Goal: Task Accomplishment & Management: Complete application form

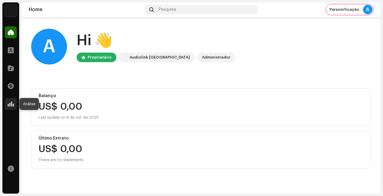
click at [10, 106] on span at bounding box center [11, 104] width 6 height 5
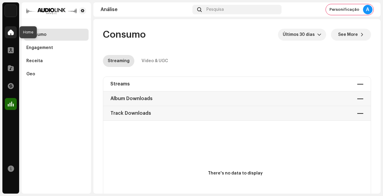
click at [11, 34] on span at bounding box center [11, 32] width 6 height 5
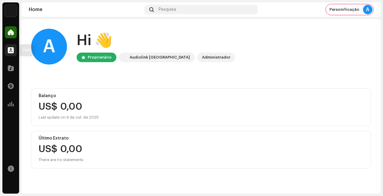
click at [13, 46] on div at bounding box center [11, 50] width 12 height 12
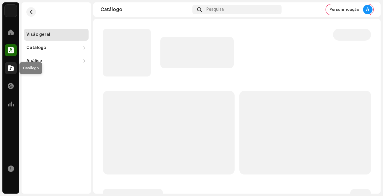
click at [12, 69] on span at bounding box center [11, 68] width 6 height 5
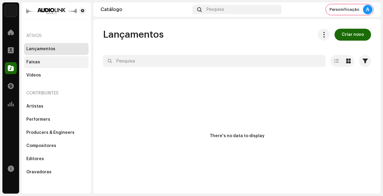
click at [47, 62] on div "Faixas" at bounding box center [56, 62] width 60 height 5
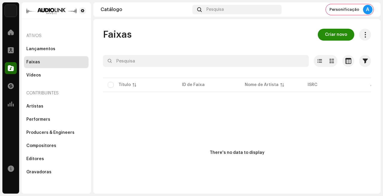
click at [330, 37] on span "Criar novo" at bounding box center [336, 35] width 22 height 12
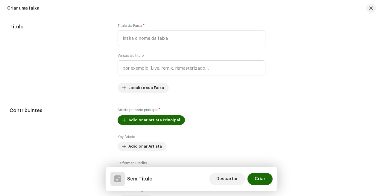
scroll to position [191, 0]
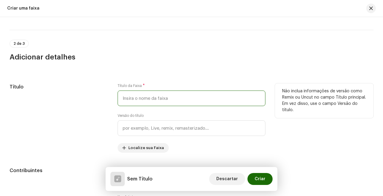
click at [151, 103] on input "text" at bounding box center [192, 99] width 148 height 16
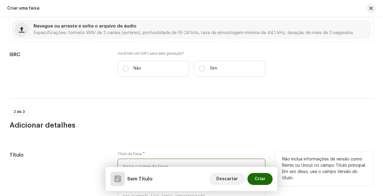
scroll to position [80, 0]
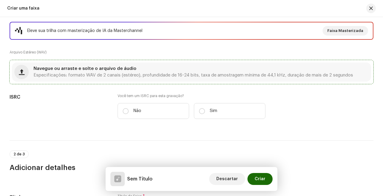
click at [124, 77] on span "Especificações: formato WAV de 2 canais (estéreo), profundidade de 16-24 bits, …" at bounding box center [192, 75] width 319 height 4
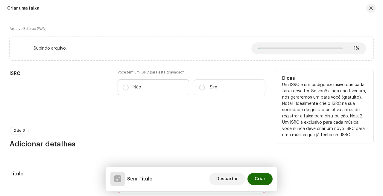
click at [136, 92] on label "Não" at bounding box center [153, 88] width 71 height 16
click at [129, 91] on input "Não" at bounding box center [126, 88] width 6 height 6
radio input "true"
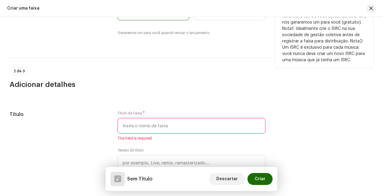
scroll to position [194, 0]
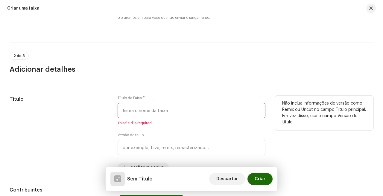
click at [150, 114] on input "text" at bounding box center [192, 111] width 148 height 16
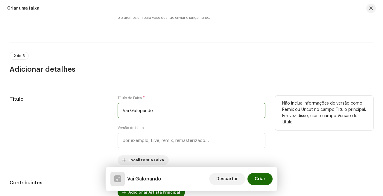
type input "Vai Galopando"
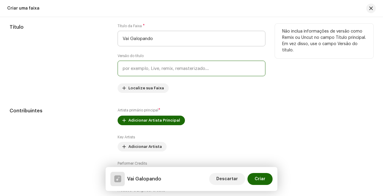
scroll to position [281, 0]
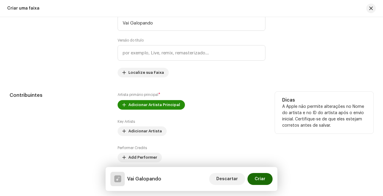
click at [149, 105] on span "Adicionar Artista Principal" at bounding box center [154, 105] width 52 height 12
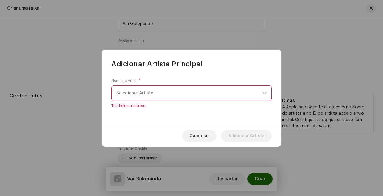
scroll to position [282, 0]
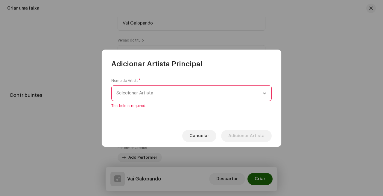
click at [174, 95] on span "Selecionar Artista" at bounding box center [189, 93] width 146 height 15
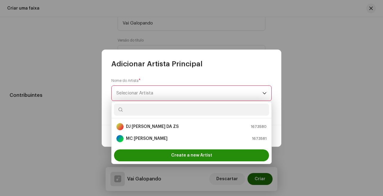
click at [175, 153] on span "Create a new Artist" at bounding box center [191, 156] width 41 height 12
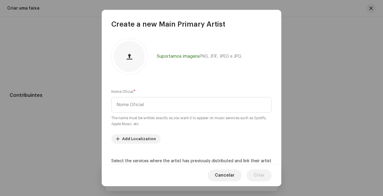
click at [185, 113] on div "Nome Oficial * The name must be written exactly as you want it to appear on mus…" at bounding box center [191, 108] width 160 height 38
click at [187, 108] on input "text" at bounding box center [191, 105] width 160 height 16
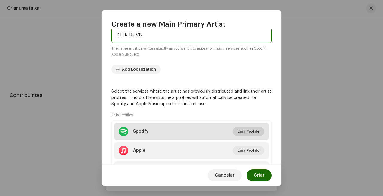
scroll to position [73, 0]
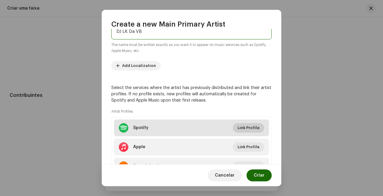
type input "DJ LK Da VB"
click at [249, 124] on span "Link Profile" at bounding box center [248, 128] width 22 height 12
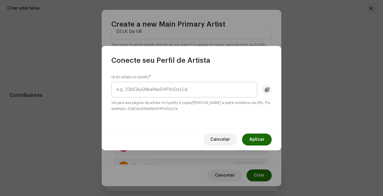
click at [203, 90] on input "text" at bounding box center [184, 90] width 146 height 16
type input "3powgWebOx2dVdUvgQB2tb"
click at [257, 142] on span "Aplicar" at bounding box center [256, 140] width 15 height 12
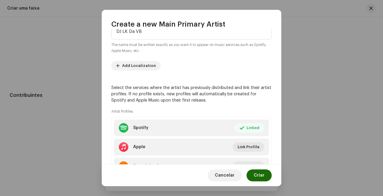
scroll to position [103, 0]
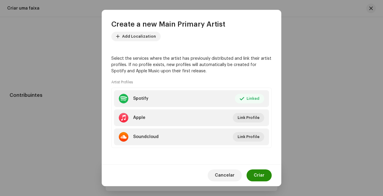
click at [262, 180] on span "Criar" at bounding box center [259, 176] width 11 height 12
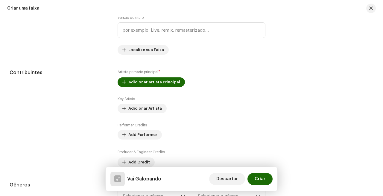
scroll to position [305, 0]
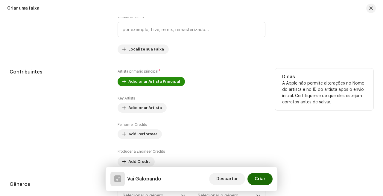
click at [166, 84] on span "Adicionar Artista Principal" at bounding box center [154, 82] width 52 height 12
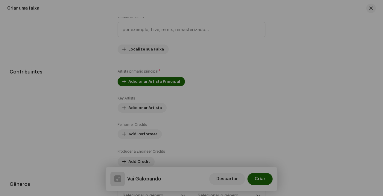
click at [41, 118] on div "Adicionar Artista Principal Nome do Artista * Selecionar Artista Cancelar Adici…" at bounding box center [191, 98] width 383 height 196
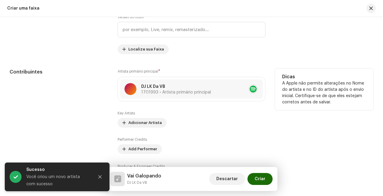
scroll to position [321, 0]
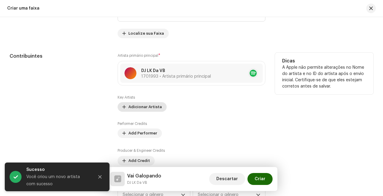
click at [138, 110] on span "Adicionar Artista" at bounding box center [144, 107] width 33 height 12
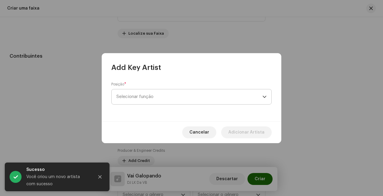
click at [180, 100] on span "Selecionar função" at bounding box center [189, 96] width 146 height 15
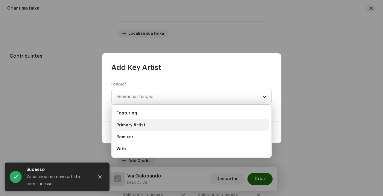
click at [161, 123] on li "Primary Artist" at bounding box center [191, 125] width 155 height 12
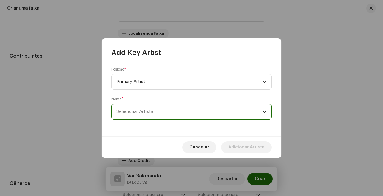
click at [166, 111] on span "Selecionar Artista" at bounding box center [189, 111] width 146 height 15
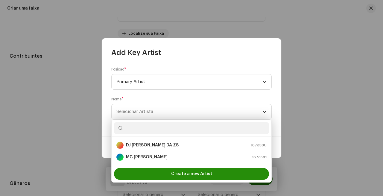
click at [182, 175] on span "Create a new Artist" at bounding box center [191, 174] width 41 height 12
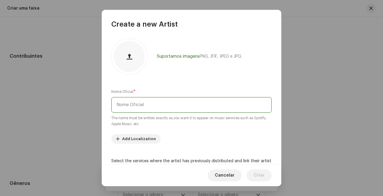
click at [186, 106] on input "text" at bounding box center [191, 105] width 160 height 16
type input "k"
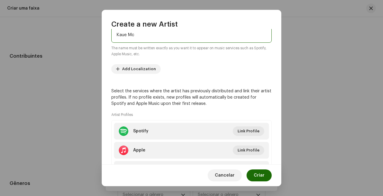
scroll to position [81, 0]
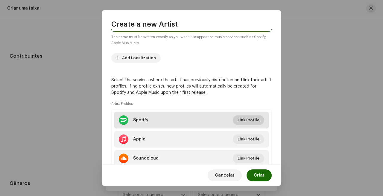
type input "Kaue Mc"
click at [253, 119] on span "Link Profile" at bounding box center [248, 120] width 22 height 12
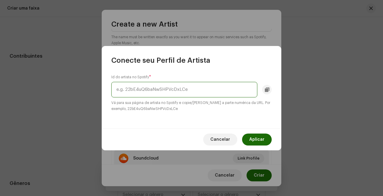
click at [205, 95] on input "text" at bounding box center [184, 90] width 146 height 16
paste input "4Amq40B1awicYgOZlACbU7"
type input "4Amq40B1awicYgOZlACbU7"
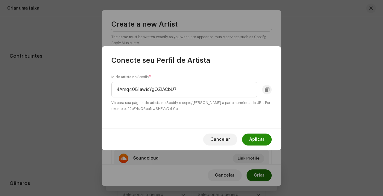
click at [258, 142] on span "Aplicar" at bounding box center [256, 140] width 15 height 12
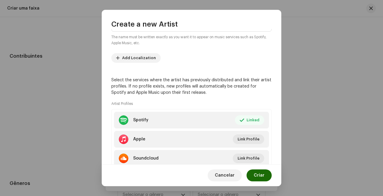
scroll to position [103, 0]
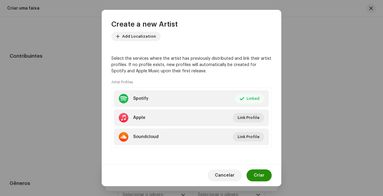
click at [264, 175] on span "Criar" at bounding box center [259, 176] width 11 height 12
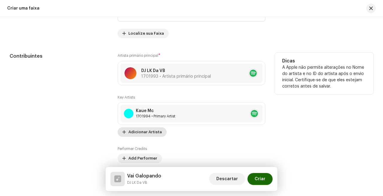
click at [148, 137] on span "Adicionar Artista" at bounding box center [144, 132] width 33 height 12
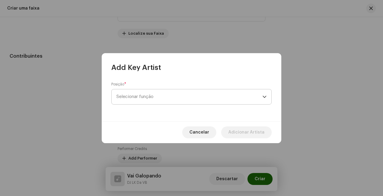
click at [181, 92] on span "Selecionar função" at bounding box center [189, 96] width 146 height 15
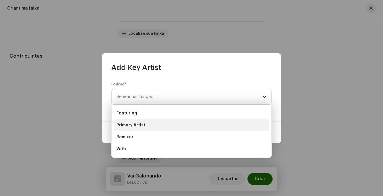
click at [160, 123] on li "Primary Artist" at bounding box center [191, 125] width 155 height 12
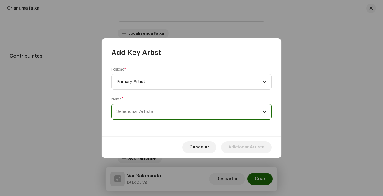
click at [183, 113] on span "Selecionar Artista" at bounding box center [189, 111] width 146 height 15
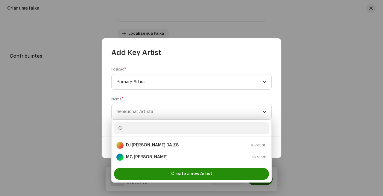
click at [173, 179] on span "Create a new Artist" at bounding box center [191, 174] width 41 height 12
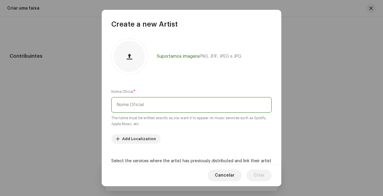
click at [175, 102] on input "text" at bounding box center [191, 105] width 160 height 16
type input "d"
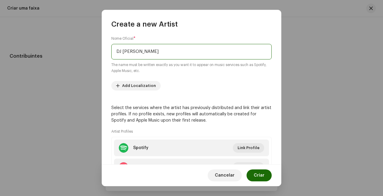
scroll to position [60, 0]
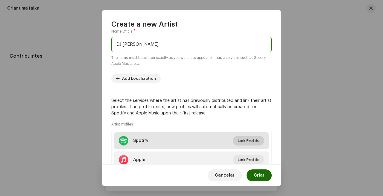
type input "DJ [PERSON_NAME]"
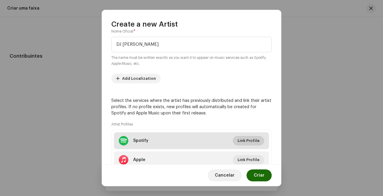
click at [247, 137] on span "Link Profile" at bounding box center [248, 141] width 22 height 12
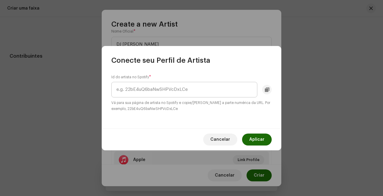
click at [208, 90] on input "text" at bounding box center [184, 90] width 146 height 16
type input "1A3u1BVMdAorBa4MgxCIQh"
click at [249, 139] on button "Aplicar" at bounding box center [257, 140] width 30 height 12
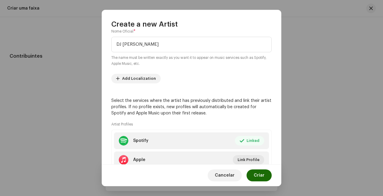
scroll to position [103, 0]
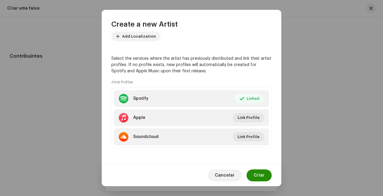
click at [264, 179] on span "Criar" at bounding box center [259, 176] width 11 height 12
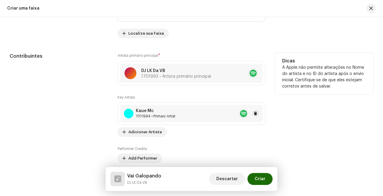
scroll to position [388, 0]
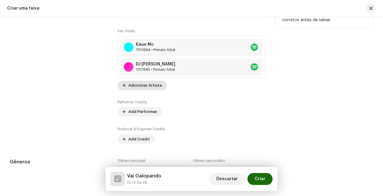
click at [153, 84] on span "Adicionar Artista" at bounding box center [144, 86] width 33 height 12
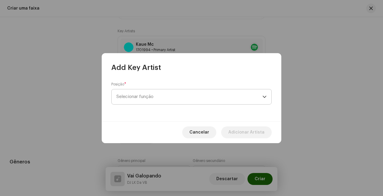
click at [161, 98] on span "Selecionar função" at bounding box center [189, 96] width 146 height 15
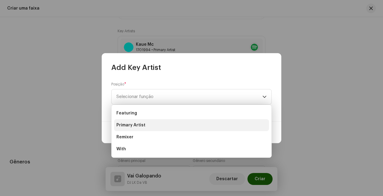
click at [159, 127] on li "Primary Artist" at bounding box center [191, 125] width 155 height 12
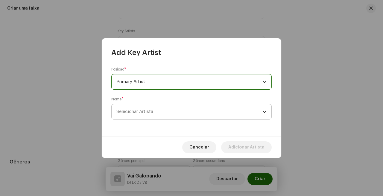
click at [179, 109] on span "Selecionar Artista" at bounding box center [189, 111] width 146 height 15
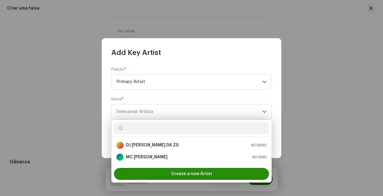
click at [174, 172] on span "Create a new Artist" at bounding box center [191, 174] width 41 height 12
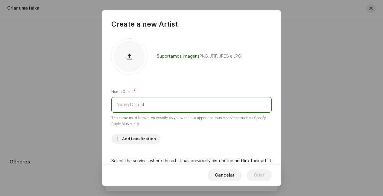
click at [198, 109] on input "text" at bounding box center [191, 105] width 160 height 16
type input "DJ [PERSON_NAME]"
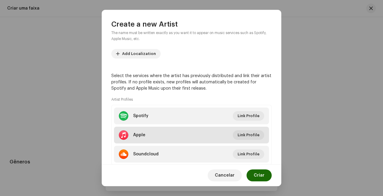
scroll to position [95, 0]
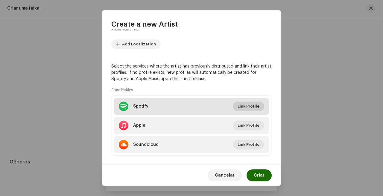
click at [252, 105] on span "Link Profile" at bounding box center [248, 106] width 22 height 12
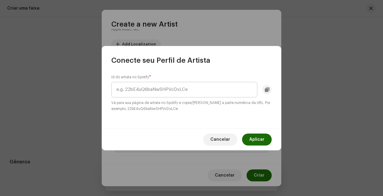
click at [205, 94] on input "text" at bounding box center [184, 90] width 146 height 16
type input "4PDzkcszErdsnefx6Nub4K"
click at [261, 139] on span "Aplicar" at bounding box center [256, 140] width 15 height 12
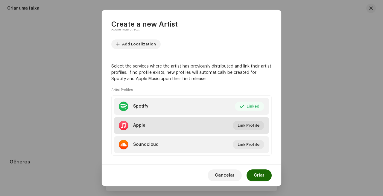
scroll to position [103, 0]
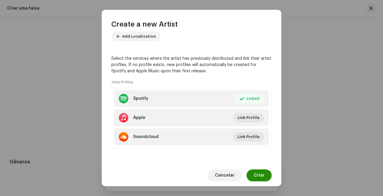
click at [265, 177] on button "Criar" at bounding box center [258, 176] width 25 height 12
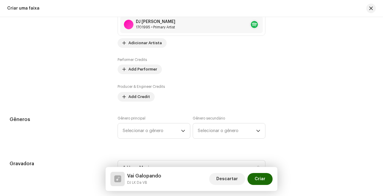
scroll to position [444, 0]
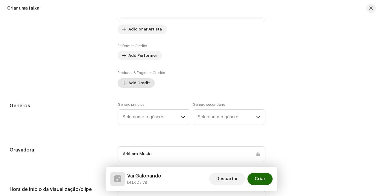
click at [130, 80] on span "Add Credit" at bounding box center [139, 83] width 22 height 12
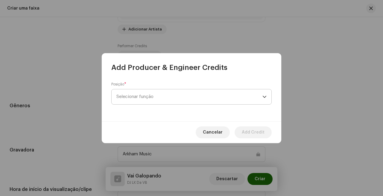
click at [155, 93] on span "Selecionar função" at bounding box center [189, 96] width 146 height 15
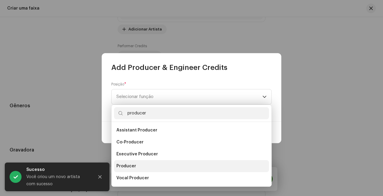
type input "producer"
click at [144, 167] on li "Producer" at bounding box center [191, 166] width 155 height 12
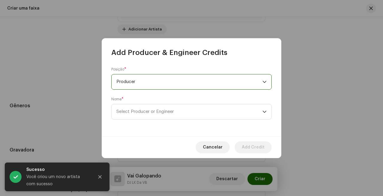
click at [163, 121] on div "Posição * Producer Nome * Select Producer or Engineer" at bounding box center [191, 96] width 179 height 79
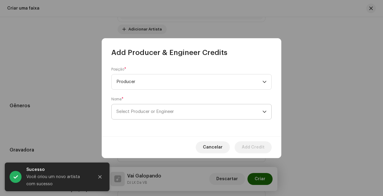
click at [168, 112] on span "Select Producer or Engineer" at bounding box center [144, 111] width 57 height 4
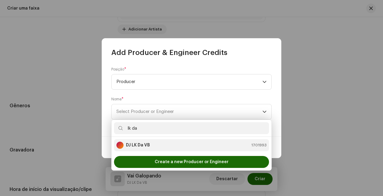
type input "lk da"
click at [160, 147] on div "DJ LK Da VB 1701993" at bounding box center [191, 145] width 150 height 7
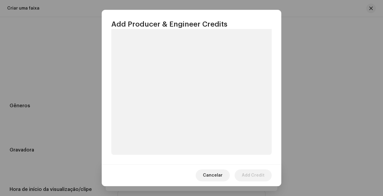
scroll to position [89, 0]
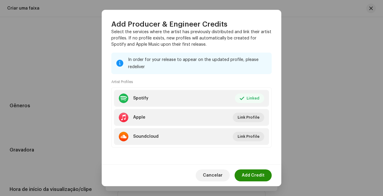
click at [262, 177] on span "Add Credit" at bounding box center [253, 176] width 23 height 12
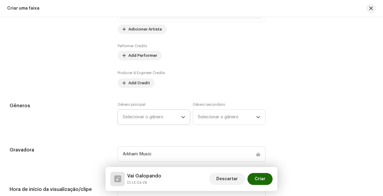
scroll to position [461, 0]
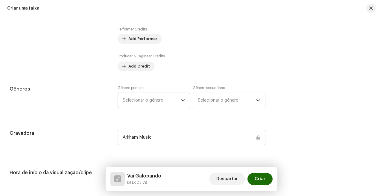
click at [166, 103] on span "Selecionar o gênero" at bounding box center [152, 100] width 58 height 15
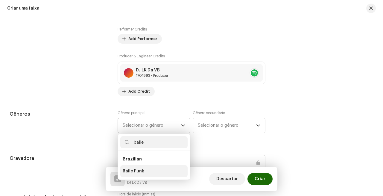
type input "baile"
click at [144, 172] on li "Baile Funk" at bounding box center [153, 171] width 67 height 12
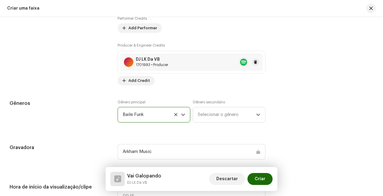
scroll to position [472, 0]
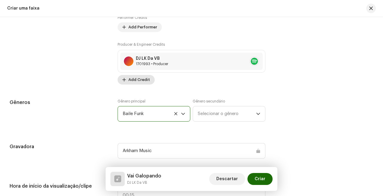
click at [139, 82] on span "Add Credit" at bounding box center [139, 80] width 22 height 12
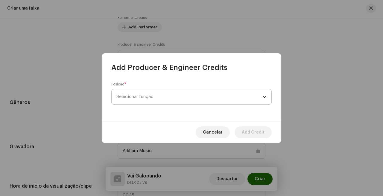
click at [160, 95] on span "Selecionar função" at bounding box center [189, 96] width 146 height 15
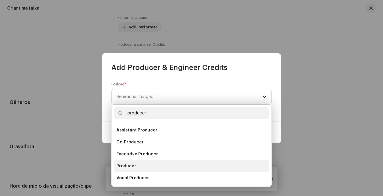
type input "producer"
click at [138, 169] on li "Producer" at bounding box center [191, 166] width 155 height 12
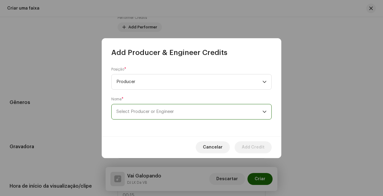
click at [179, 109] on span "Select Producer or Engineer" at bounding box center [189, 111] width 146 height 15
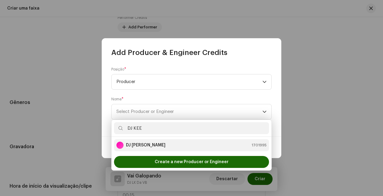
type input "DJ KEE"
click at [174, 145] on div "DJ KEEVIN 1701995" at bounding box center [191, 145] width 150 height 7
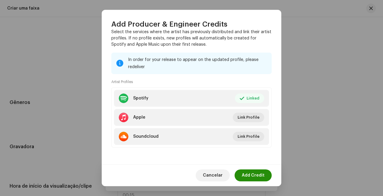
scroll to position [89, 0]
click at [258, 179] on span "Add Credit" at bounding box center [253, 176] width 23 height 12
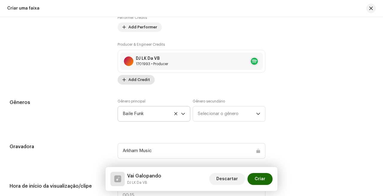
click at [146, 77] on span "Add Credit" at bounding box center [139, 80] width 22 height 12
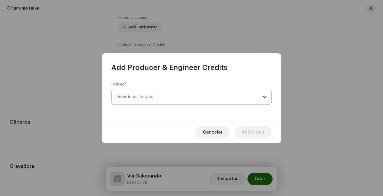
click at [167, 100] on span "Selecionar função" at bounding box center [189, 96] width 146 height 15
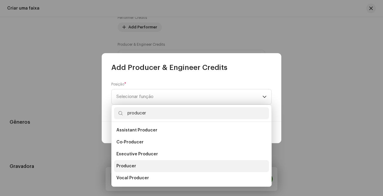
type input "producer"
click at [138, 166] on li "Producer" at bounding box center [191, 166] width 155 height 12
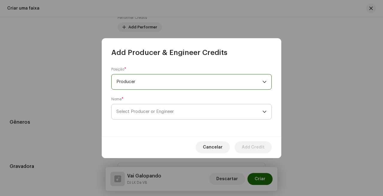
click at [216, 113] on span "Select Producer or Engineer" at bounding box center [189, 111] width 146 height 15
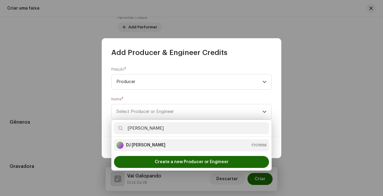
type input "[PERSON_NAME]"
click at [154, 145] on div "[PERSON_NAME] Beat 1701996" at bounding box center [191, 145] width 150 height 7
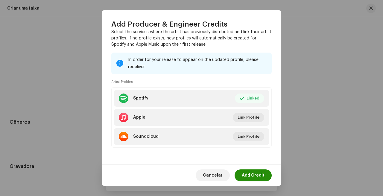
click at [262, 176] on span "Add Credit" at bounding box center [253, 176] width 23 height 12
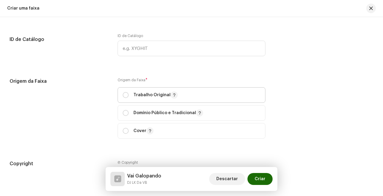
click at [138, 94] on p "Trabalho Original" at bounding box center [155, 95] width 44 height 7
radio input "true"
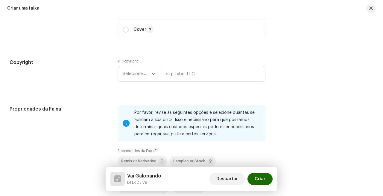
scroll to position [804, 0]
click at [188, 70] on input "text" at bounding box center [213, 74] width 105 height 16
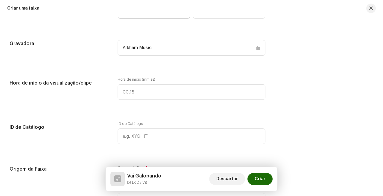
scroll to position [610, 0]
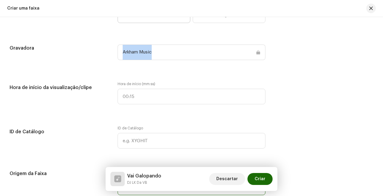
drag, startPoint x: 158, startPoint y: 53, endPoint x: 116, endPoint y: 53, distance: 41.9
click at [116, 53] on div "Gravadora Arkham Music" at bounding box center [192, 56] width 364 height 23
copy span "Arkham Music"
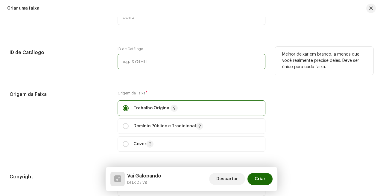
click at [167, 63] on input "text" at bounding box center [192, 62] width 148 height 16
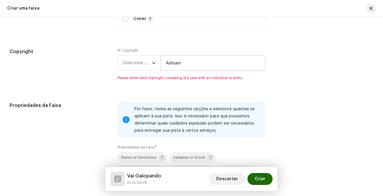
scroll to position [817, 0]
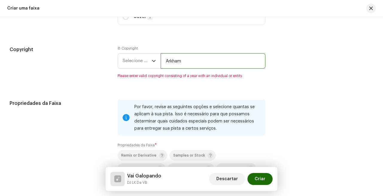
click at [194, 60] on input "Arkham" at bounding box center [213, 61] width 105 height 16
paste input "Music"
type input "Arkham Music"
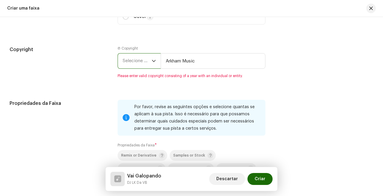
click at [140, 62] on span "Selecione o ano" at bounding box center [137, 61] width 29 height 15
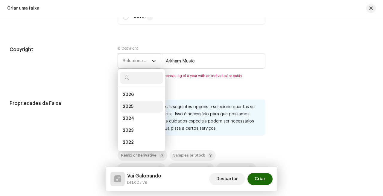
click at [135, 111] on li "2025" at bounding box center [141, 107] width 42 height 12
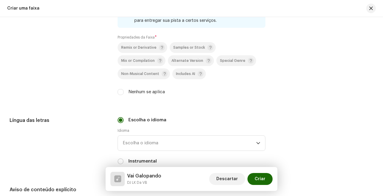
click at [137, 91] on label "Nenhum se aplica" at bounding box center [146, 92] width 36 height 7
click at [124, 91] on input "Nenhum se aplica" at bounding box center [121, 92] width 6 height 6
checkbox input "true"
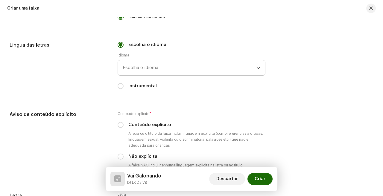
scroll to position [999, 0]
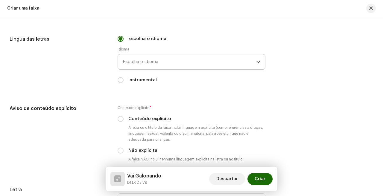
click at [167, 62] on span "Escolha o idioma" at bounding box center [189, 61] width 133 height 15
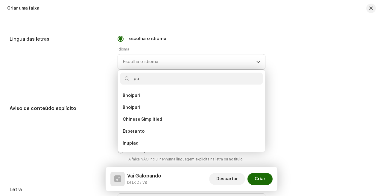
scroll to position [0, 0]
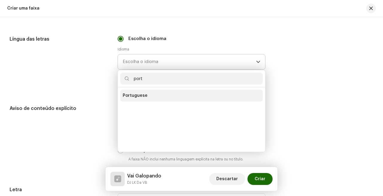
type input "port"
click at [154, 100] on li "Portuguese" at bounding box center [191, 96] width 142 height 12
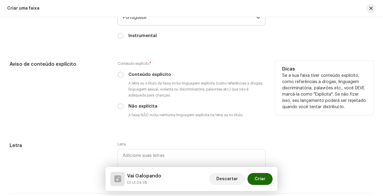
click at [145, 78] on label "Conteúdo explícito" at bounding box center [149, 74] width 43 height 7
click at [124, 78] on input "Conteúdo explícito" at bounding box center [121, 75] width 6 height 6
radio input "true"
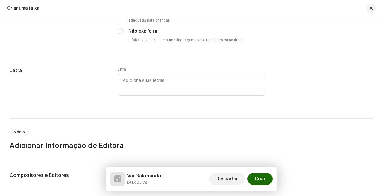
scroll to position [1203, 0]
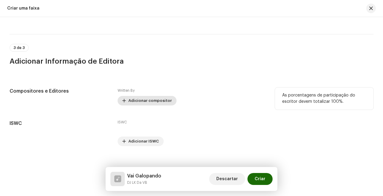
click at [153, 99] on span "Adicionar compositor" at bounding box center [149, 101] width 43 height 12
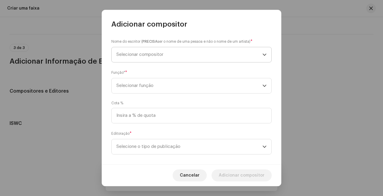
click at [195, 54] on span "Selecionar compositor" at bounding box center [189, 54] width 146 height 15
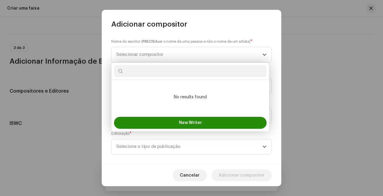
click at [202, 127] on button "New Writer" at bounding box center [190, 123] width 153 height 12
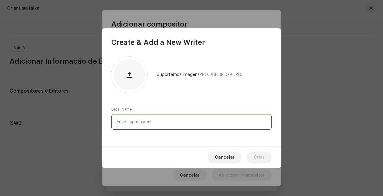
click at [196, 121] on input "text" at bounding box center [191, 122] width 160 height 16
type input "DJ LK Da VB"
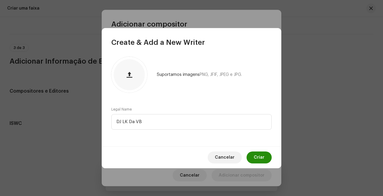
click at [259, 159] on span "Criar" at bounding box center [259, 158] width 11 height 12
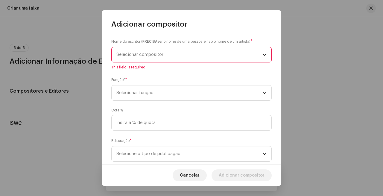
scroll to position [14, 0]
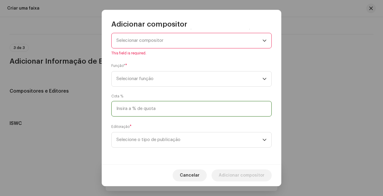
click at [155, 117] on input at bounding box center [191, 109] width 160 height 16
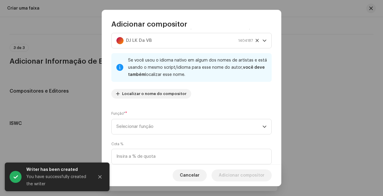
click at [178, 138] on div "Nome do escritor ( PRECISA ser o nome de uma pessoa e não o nome de um artista)…" at bounding box center [191, 96] width 179 height 135
click at [182, 128] on span "Selecionar função" at bounding box center [189, 126] width 146 height 15
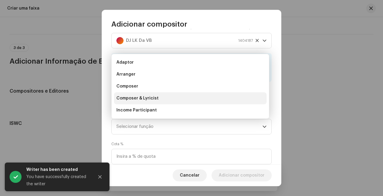
click at [156, 99] on span "Composer & Lyricist" at bounding box center [137, 98] width 42 height 6
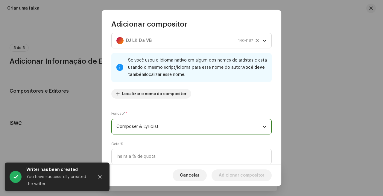
scroll to position [62, 0]
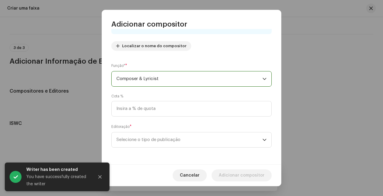
click at [168, 127] on div "Editoração * Selecione o tipo de publicação" at bounding box center [191, 136] width 160 height 24
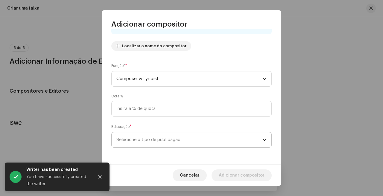
click at [168, 135] on span "Selecione o tipo de publicação" at bounding box center [189, 140] width 146 height 15
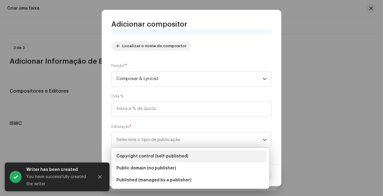
click at [188, 159] on li "Copyright control (self-published)" at bounding box center [190, 156] width 153 height 12
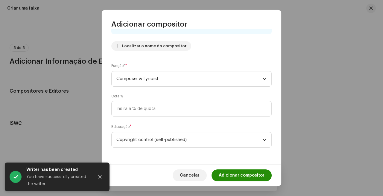
click at [249, 177] on span "Adicionar compositor" at bounding box center [242, 176] width 46 height 12
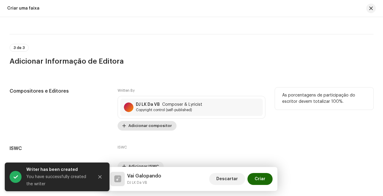
click at [162, 130] on span "Adicionar compositor" at bounding box center [149, 126] width 43 height 12
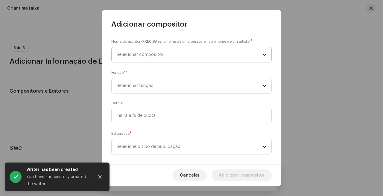
click at [194, 54] on span "Selecionar compositor" at bounding box center [189, 54] width 146 height 15
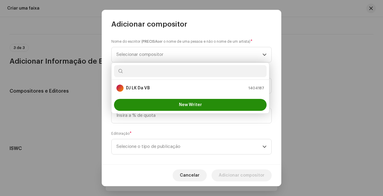
click at [179, 103] on span "New Writer" at bounding box center [190, 105] width 23 height 4
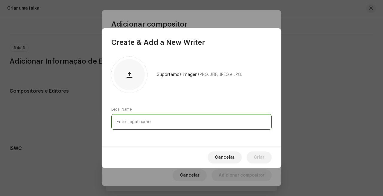
click at [197, 117] on input "text" at bounding box center [191, 122] width 160 height 16
type input "Kaue Mc"
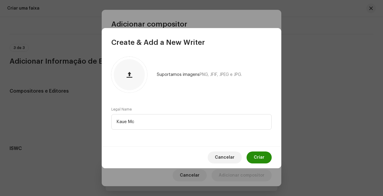
click at [261, 158] on span "Criar" at bounding box center [259, 158] width 11 height 12
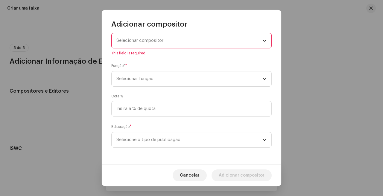
scroll to position [15, 0]
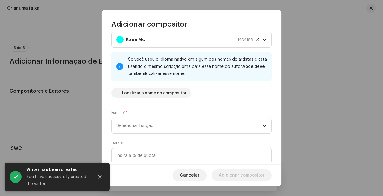
click at [209, 82] on div "Nome do escritor ( PRECISA ser o nome de uma pessoa e não o nome de um artista)…" at bounding box center [191, 63] width 160 height 79
click at [213, 137] on div "Nome do escritor ( PRECISA ser o nome de uma pessoa e não o nome de um artista)…" at bounding box center [191, 96] width 179 height 135
click at [214, 129] on span "Selecionar função" at bounding box center [189, 125] width 146 height 15
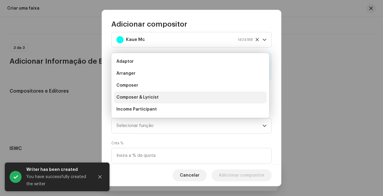
click at [169, 94] on li "Composer & Lyricist" at bounding box center [190, 98] width 153 height 12
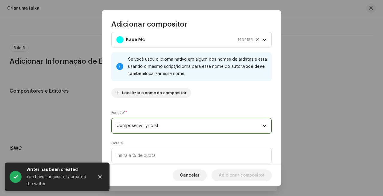
scroll to position [62, 0]
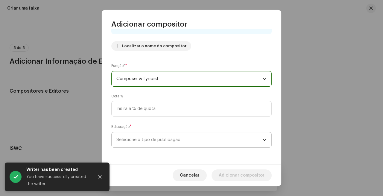
click at [171, 133] on span "Selecione o tipo de publicação" at bounding box center [189, 140] width 146 height 15
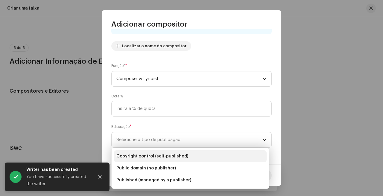
click at [183, 158] on span "Copyright control (self-published)" at bounding box center [152, 156] width 72 height 6
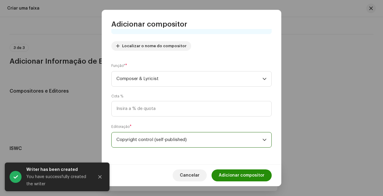
click at [241, 181] on span "Adicionar compositor" at bounding box center [242, 176] width 46 height 12
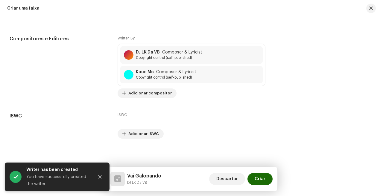
scroll to position [1257, 0]
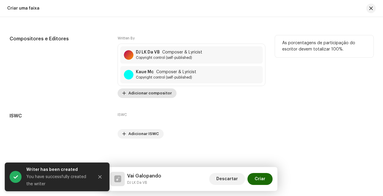
click at [153, 94] on span "Adicionar compositor" at bounding box center [149, 93] width 43 height 12
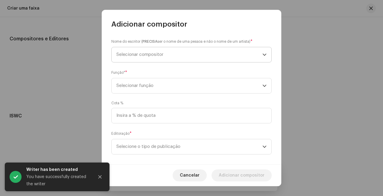
click at [185, 55] on span "Selecionar compositor" at bounding box center [189, 54] width 146 height 15
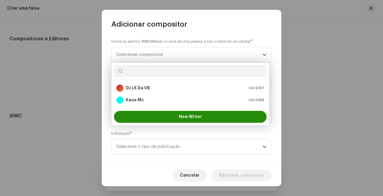
click at [175, 115] on button "New Writer" at bounding box center [190, 117] width 153 height 12
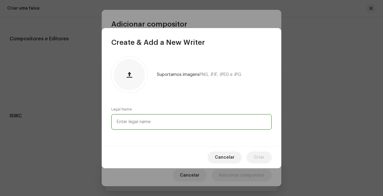
click at [197, 118] on input "text" at bounding box center [191, 122] width 160 height 16
type input "DJ [PERSON_NAME]"
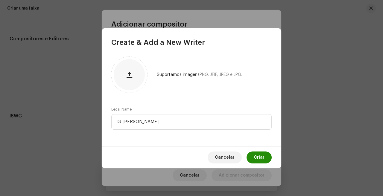
click at [265, 161] on button "Criar" at bounding box center [258, 158] width 25 height 12
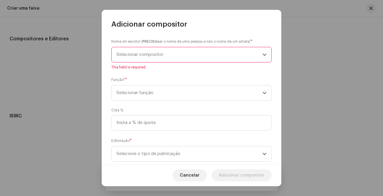
scroll to position [14, 0]
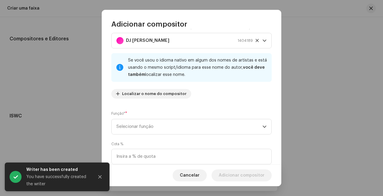
click at [212, 80] on div "Se você usou o idioma nativo em algum dos nomes de artistas e está usando o mes…" at bounding box center [191, 67] width 160 height 29
click at [211, 125] on span "Selecionar função" at bounding box center [189, 126] width 146 height 15
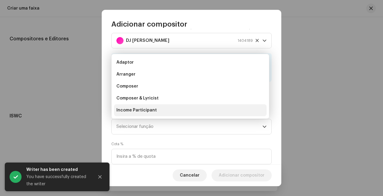
scroll to position [10, 0]
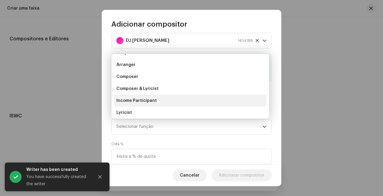
click at [165, 99] on li "Income Participant" at bounding box center [190, 101] width 153 height 12
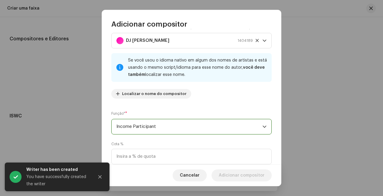
click at [183, 133] on span "Income Participant" at bounding box center [189, 126] width 146 height 15
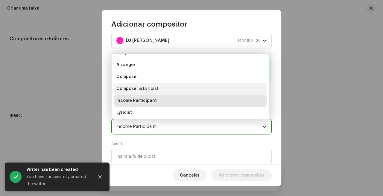
click at [208, 88] on li "Composer & Lyricist" at bounding box center [190, 89] width 153 height 12
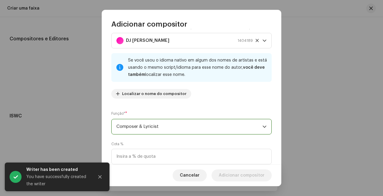
scroll to position [62, 0]
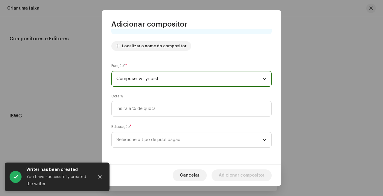
click at [198, 151] on div "Nome do escritor ( PRECISA ser o nome de uma pessoa e não o nome de um artista)…" at bounding box center [191, 96] width 179 height 135
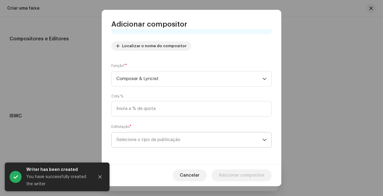
click at [203, 146] on span "Selecione o tipo de publicação" at bounding box center [189, 140] width 146 height 15
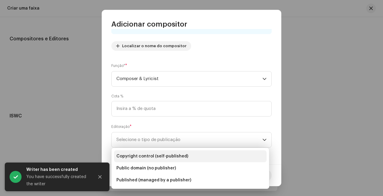
click at [169, 151] on li "Copyright control (self-published)" at bounding box center [190, 156] width 153 height 12
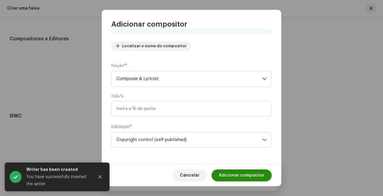
click at [245, 176] on span "Adicionar compositor" at bounding box center [242, 176] width 46 height 12
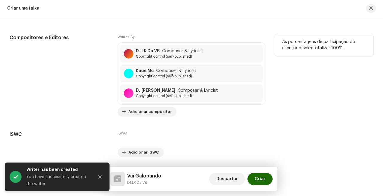
scroll to position [1276, 0]
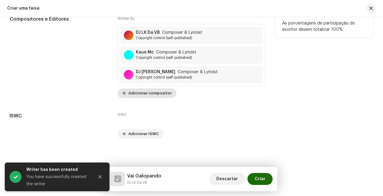
click at [154, 98] on span "Adicionar compositor" at bounding box center [149, 93] width 43 height 12
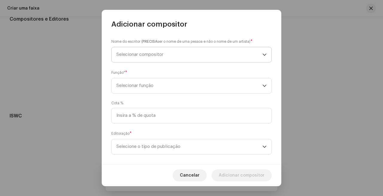
click at [188, 53] on span "Selecionar compositor" at bounding box center [189, 54] width 146 height 15
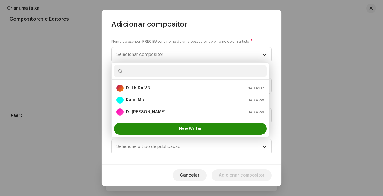
click at [180, 128] on span "New Writer" at bounding box center [190, 129] width 23 height 4
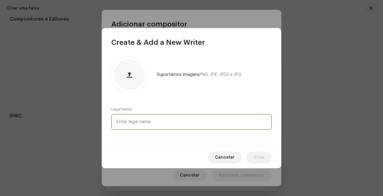
click at [197, 118] on input "text" at bounding box center [191, 122] width 160 height 16
type input "DJ [PERSON_NAME]"
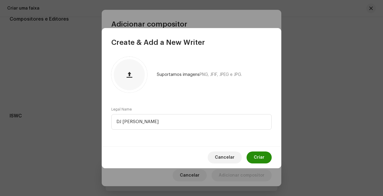
click at [261, 158] on span "Criar" at bounding box center [259, 158] width 11 height 12
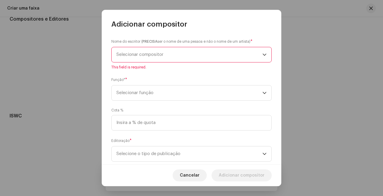
scroll to position [14, 0]
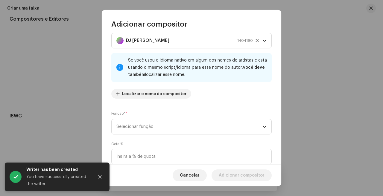
click at [197, 143] on div "Cota %" at bounding box center [191, 153] width 160 height 23
click at [209, 128] on span "Selecionar função" at bounding box center [189, 126] width 146 height 15
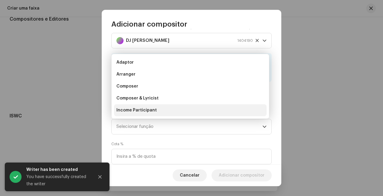
scroll to position [10, 0]
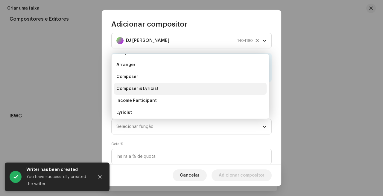
click at [186, 92] on li "Composer & Lyricist" at bounding box center [190, 89] width 153 height 12
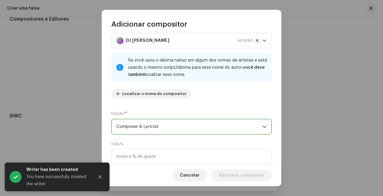
scroll to position [62, 0]
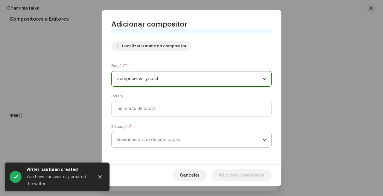
click at [205, 147] on p-select "Selecione o tipo de publicação" at bounding box center [191, 140] width 160 height 16
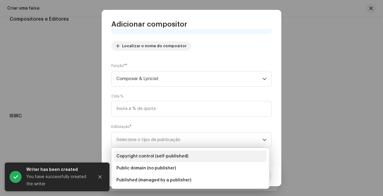
click at [199, 160] on li "Copyright control (self-published)" at bounding box center [190, 156] width 153 height 12
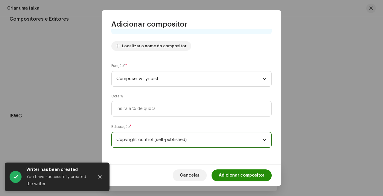
click at [244, 176] on span "Adicionar compositor" at bounding box center [242, 176] width 46 height 12
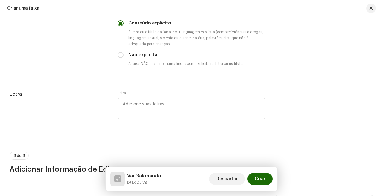
scroll to position [1296, 0]
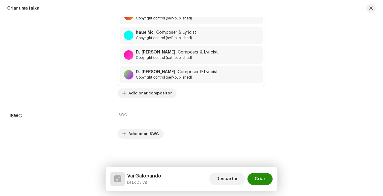
click at [260, 178] on span "Criar" at bounding box center [260, 179] width 11 height 12
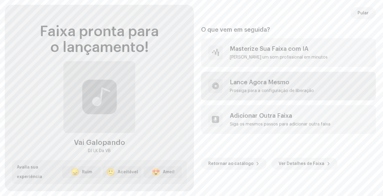
click at [235, 74] on div "Lance Agora Mesmo [PERSON_NAME] para a configuração de liberação" at bounding box center [288, 86] width 175 height 29
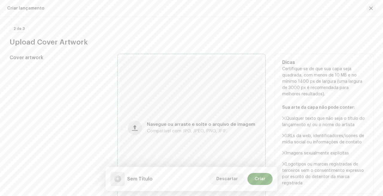
click at [132, 127] on button "button" at bounding box center [135, 128] width 14 height 14
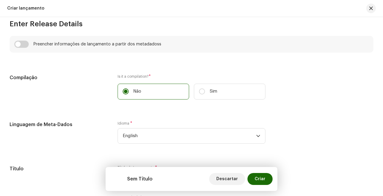
scroll to position [424, 0]
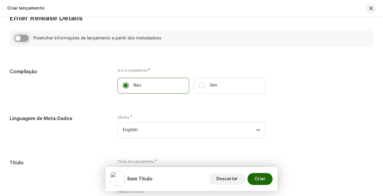
click at [16, 40] on input "checkbox" at bounding box center [21, 38] width 14 height 7
checkbox input "true"
type input "Vai Galopando"
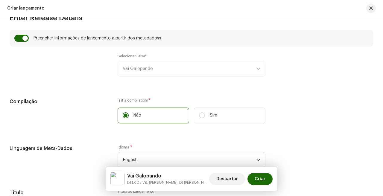
click at [141, 67] on div "Selecionar Faixa* [PERSON_NAME]" at bounding box center [192, 65] width 148 height 23
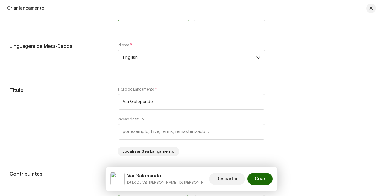
scroll to position [535, 0]
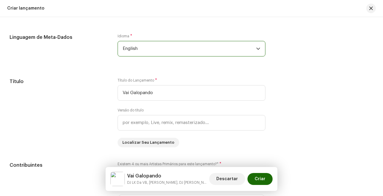
click at [169, 56] on span "English" at bounding box center [189, 48] width 133 height 15
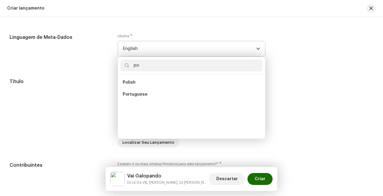
scroll to position [2, 0]
type input "p"
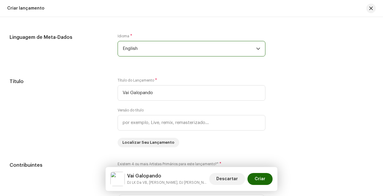
click at [144, 53] on span "English" at bounding box center [189, 48] width 133 height 15
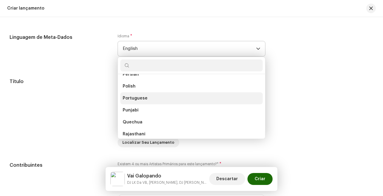
scroll to position [1612, 0]
click at [145, 103] on li "Portuguese" at bounding box center [191, 98] width 142 height 12
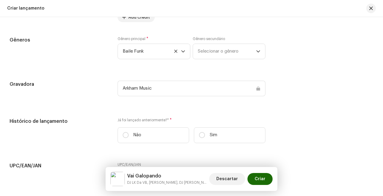
scroll to position [955, 0]
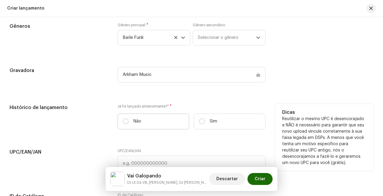
click at [136, 121] on p "Não" at bounding box center [137, 121] width 8 height 6
click at [129, 121] on input "Não" at bounding box center [126, 121] width 6 height 6
radio input "true"
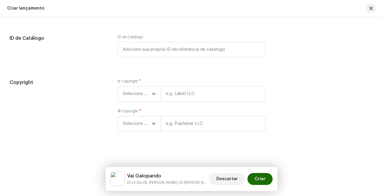
scroll to position [1114, 0]
click at [194, 83] on div "Ⓟ Copyright * Selecione o ano" at bounding box center [192, 90] width 148 height 23
click at [192, 101] on input "text" at bounding box center [213, 94] width 105 height 16
click at [195, 94] on input "text" at bounding box center [213, 94] width 105 height 16
paste input "Arkham Music"
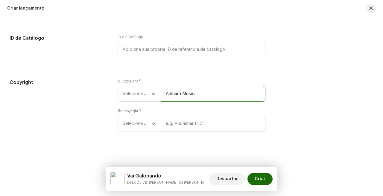
type input "Arkham Music"
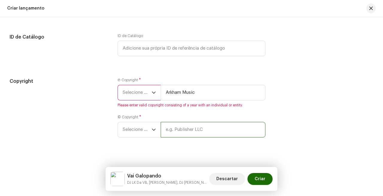
click at [184, 126] on input "text" at bounding box center [213, 130] width 105 height 16
paste input "Arkham Music"
type input "Arkham Music"
click at [143, 129] on span "Selecione o ano" at bounding box center [137, 129] width 29 height 15
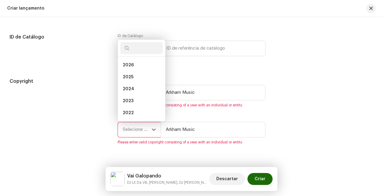
scroll to position [10, 0]
click at [140, 71] on li "2025" at bounding box center [141, 68] width 42 height 12
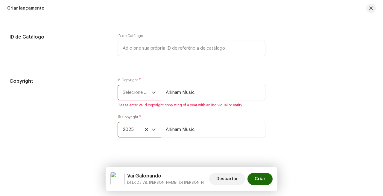
click at [140, 100] on span "Selecione o ano" at bounding box center [137, 92] width 29 height 15
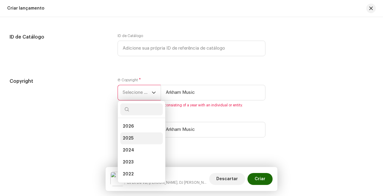
click at [141, 142] on li "2025" at bounding box center [141, 139] width 42 height 12
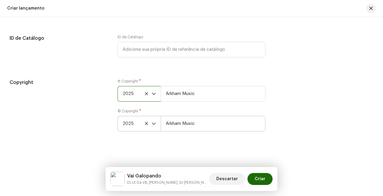
scroll to position [1116, 0]
click at [261, 174] on span "Criar" at bounding box center [260, 179] width 11 height 12
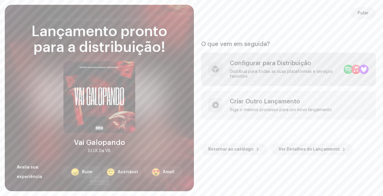
click at [232, 64] on div "Configurar para Distribuição" at bounding box center [284, 63] width 109 height 7
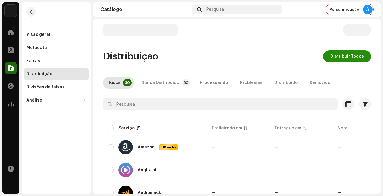
click at [348, 51] on span "Distribuir Todos" at bounding box center [346, 57] width 33 height 12
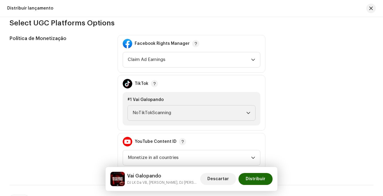
scroll to position [683, 0]
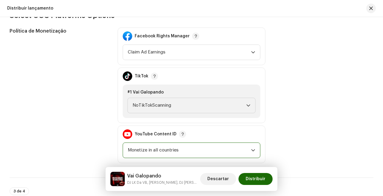
click at [168, 146] on span "Monetize in all countries" at bounding box center [189, 150] width 123 height 15
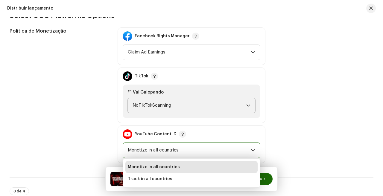
click at [176, 110] on span "NoTikTokScanning" at bounding box center [190, 105] width 114 height 15
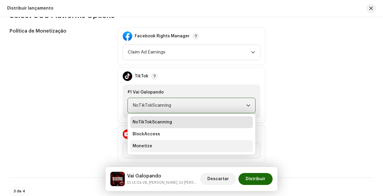
click at [164, 146] on li "Monetize" at bounding box center [191, 146] width 123 height 12
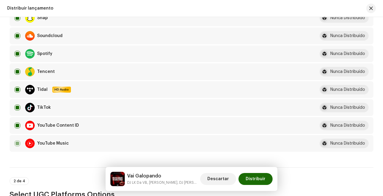
scroll to position [458, 0]
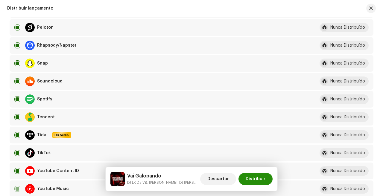
click at [264, 177] on span "Distribuir" at bounding box center [256, 179] width 20 height 12
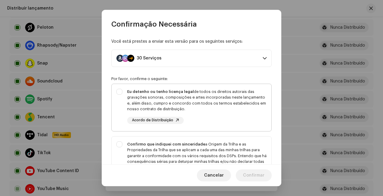
click at [217, 110] on div "Eu detenho ou tenho licença legal de todos os direitos autorais das gravações s…" at bounding box center [196, 100] width 139 height 23
checkbox input "true"
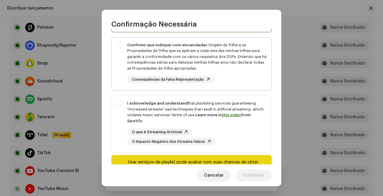
click at [238, 72] on div "Confirmo que indiquei com sinceridade a Origem da Trilha e as Propriedades da T…" at bounding box center [196, 62] width 139 height 41
checkbox input "true"
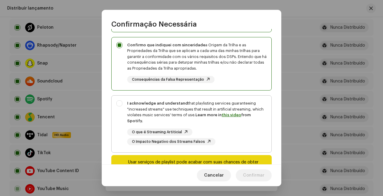
click at [242, 95] on p-togglebutton "I acknowledge and understand that playlisting services guaranteeing "increased …" at bounding box center [191, 123] width 160 height 57
checkbox input "true"
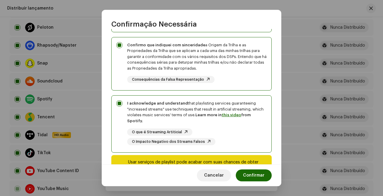
scroll to position [128, 0]
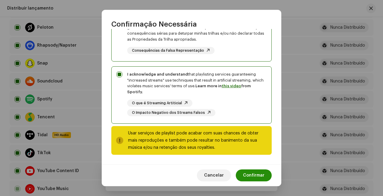
click at [261, 175] on span "Confirmar" at bounding box center [254, 176] width 22 height 12
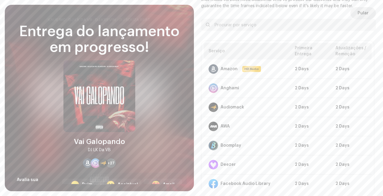
click at [362, 15] on span "Pular" at bounding box center [362, 13] width 11 height 12
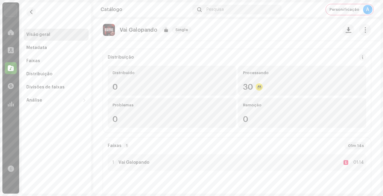
scroll to position [76, 0]
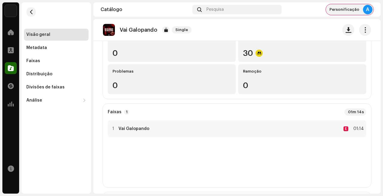
click at [341, 8] on span "Personificação" at bounding box center [344, 9] width 30 height 5
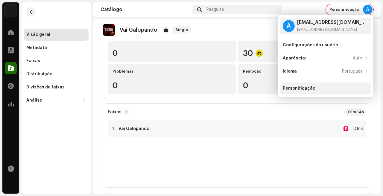
click at [310, 87] on div "Personificação" at bounding box center [299, 88] width 33 height 5
